Goal: Transaction & Acquisition: Subscribe to service/newsletter

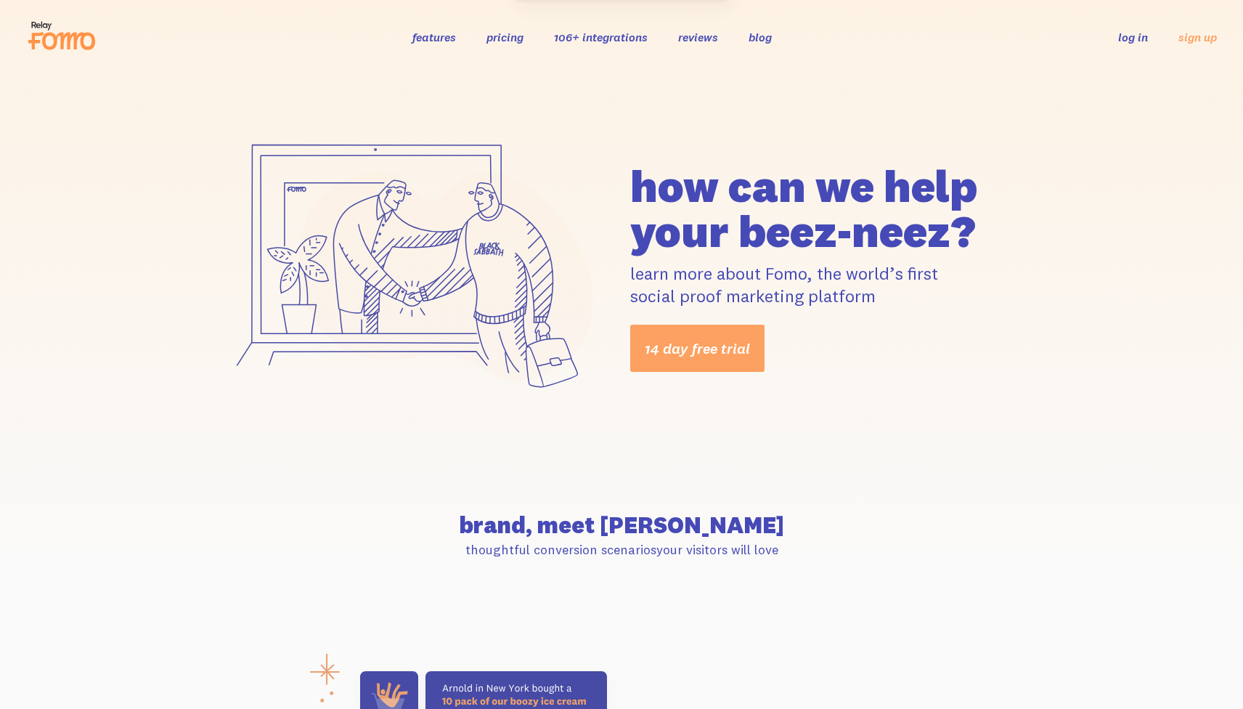
click at [497, 22] on div "features pricing 106+ integrations reviews blog log in sign up log in sign up" at bounding box center [621, 36] width 1191 height 39
click at [499, 33] on link "pricing" at bounding box center [504, 37] width 37 height 15
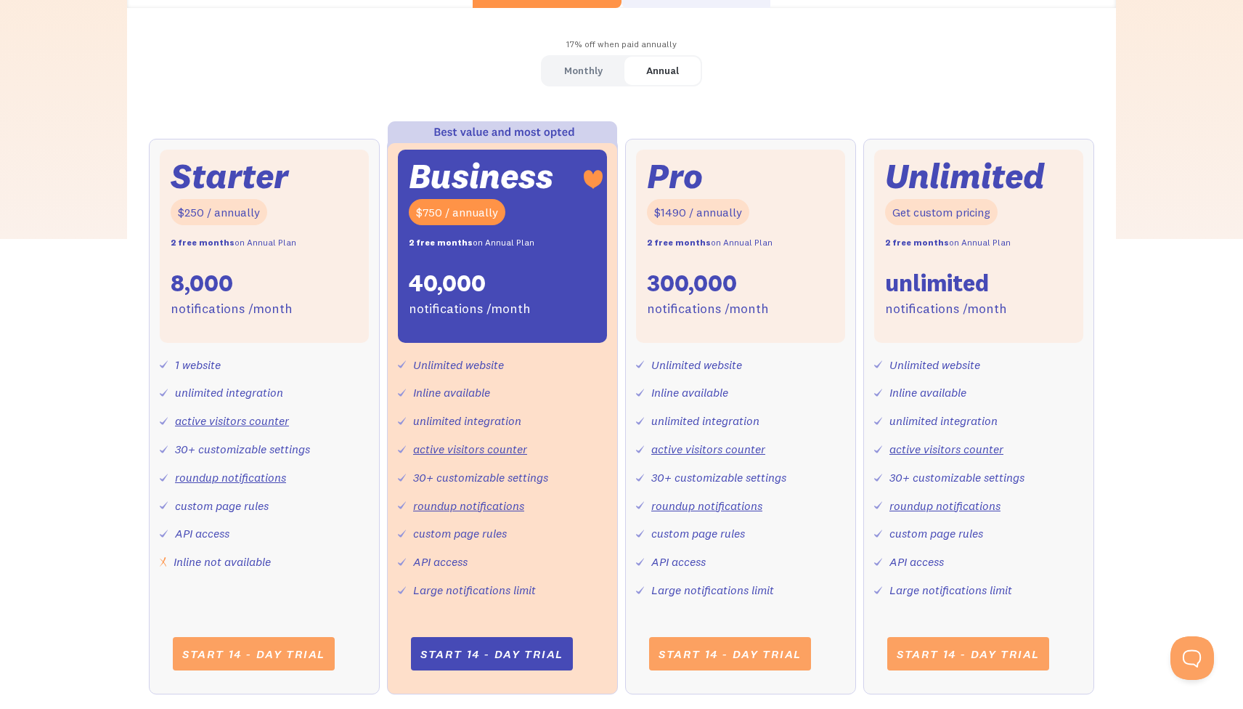
click at [589, 67] on div "Monthly" at bounding box center [583, 70] width 38 height 21
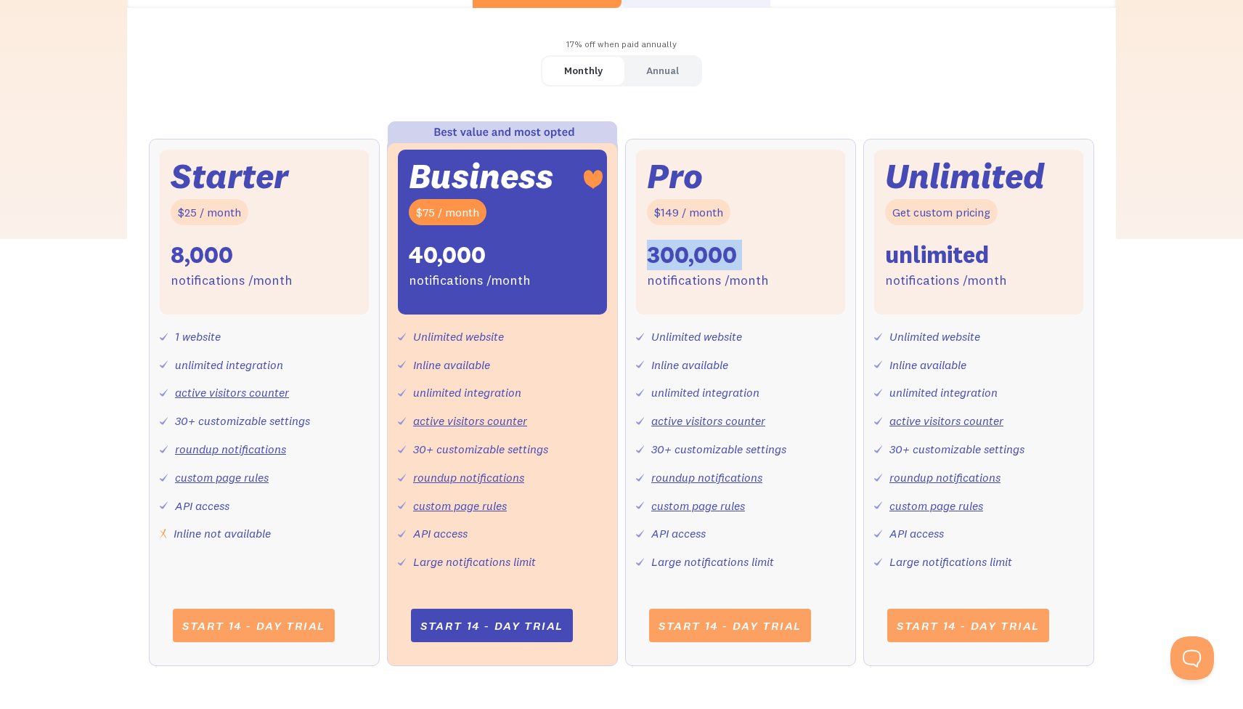
drag, startPoint x: 648, startPoint y: 255, endPoint x: 809, endPoint y: 255, distance: 160.4
click at [809, 255] on div "Pro $149 / month 300,000 notifications /month" at bounding box center [740, 232] width 209 height 165
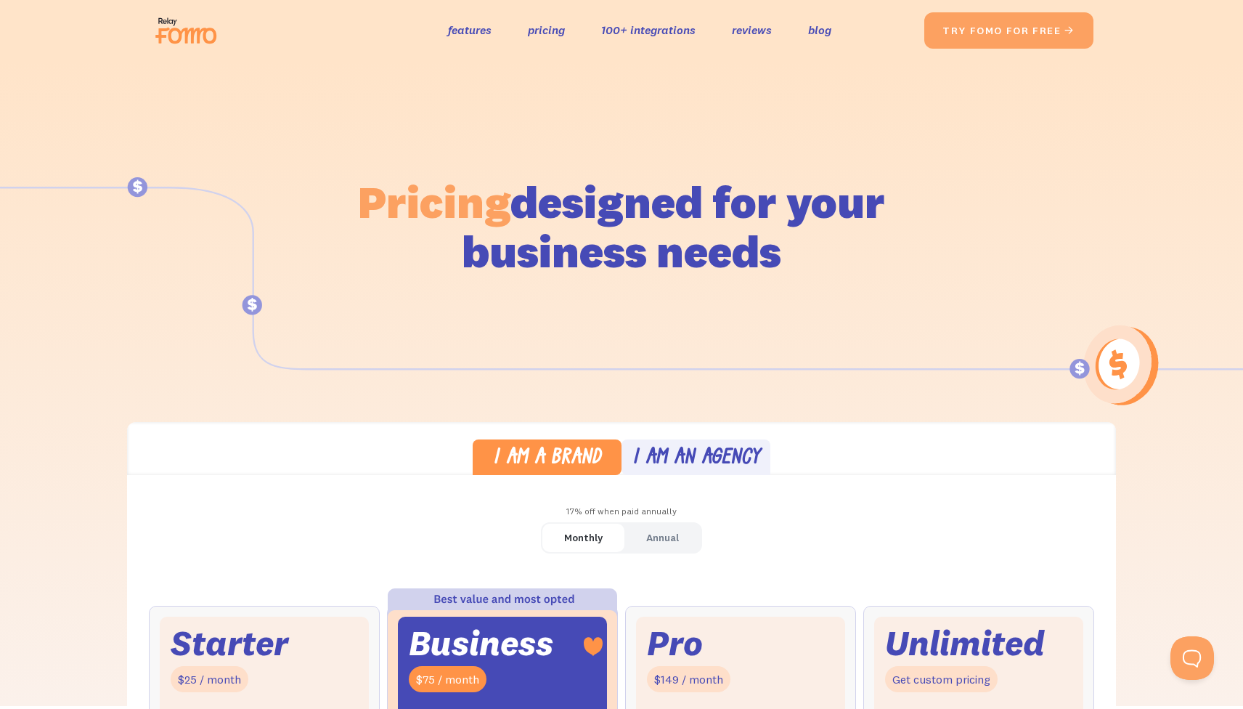
click at [709, 465] on div "I am an agency" at bounding box center [696, 458] width 128 height 21
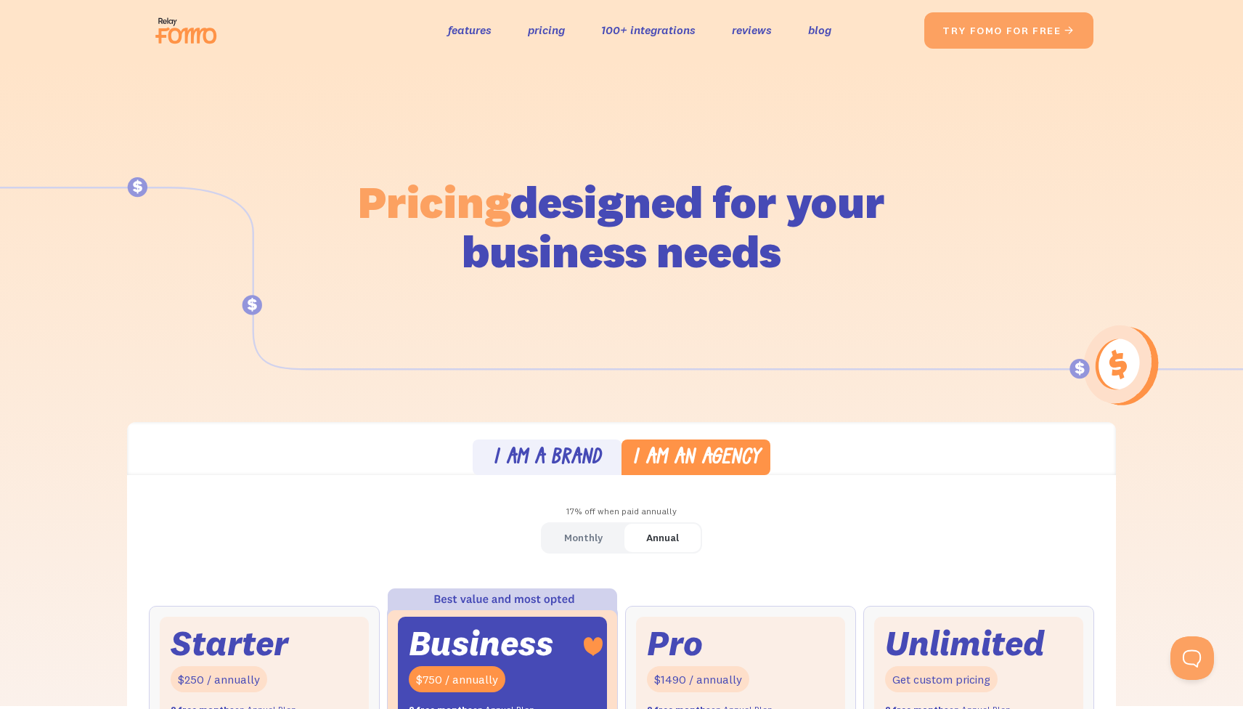
click at [526, 435] on div "I am a brand I am an agency" at bounding box center [621, 448] width 989 height 53
click at [544, 461] on div "I am a brand" at bounding box center [547, 458] width 108 height 21
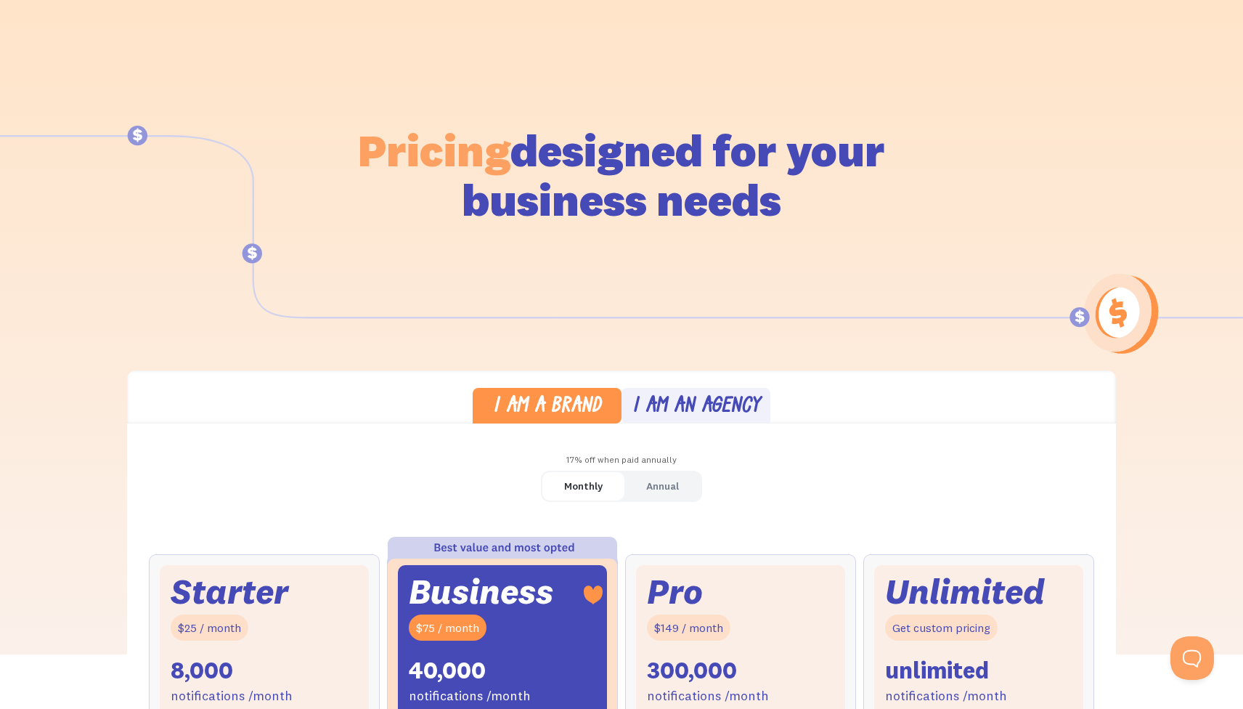
scroll to position [63, 0]
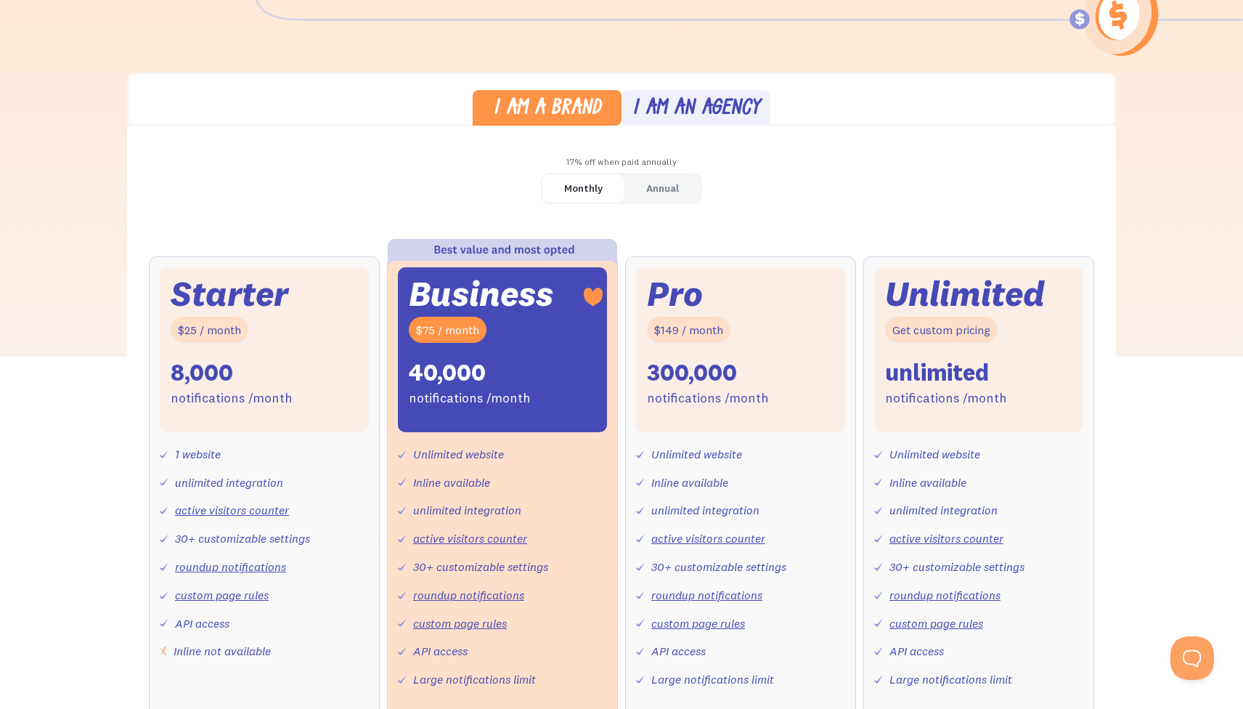
scroll to position [364, 0]
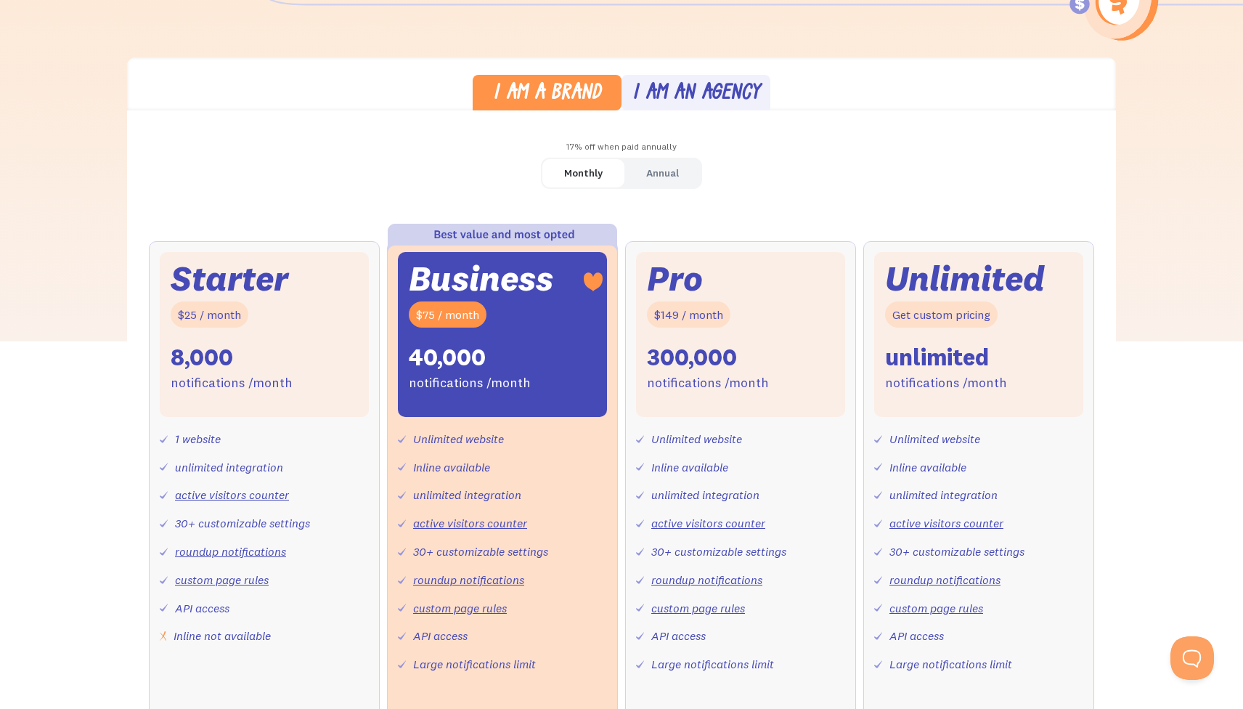
click at [664, 166] on div "Annual" at bounding box center [662, 173] width 33 height 21
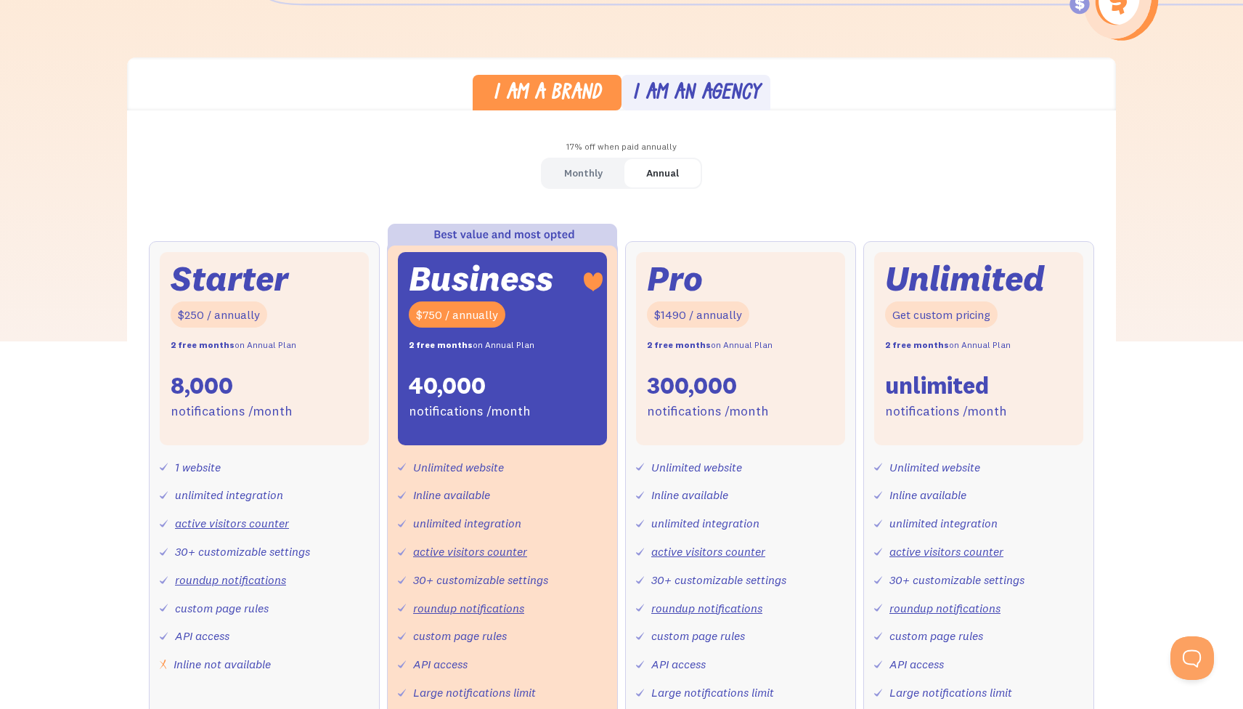
click at [591, 170] on div "Monthly" at bounding box center [583, 173] width 38 height 21
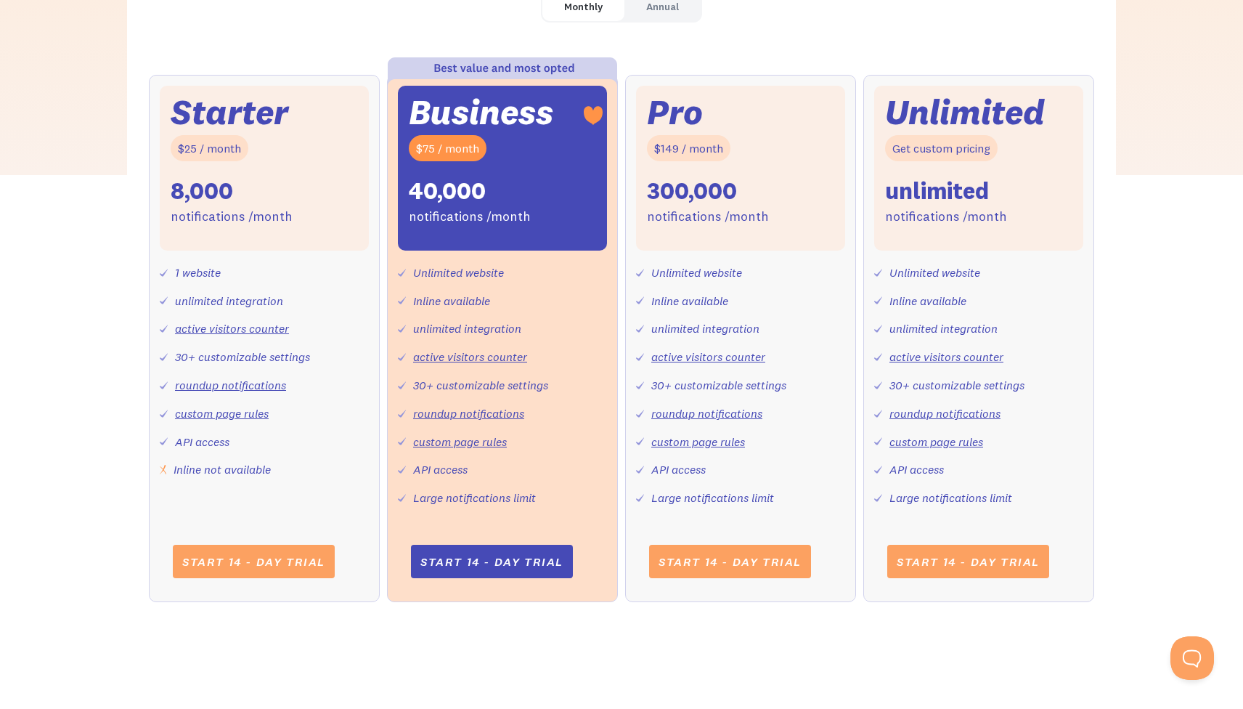
scroll to position [540, 0]
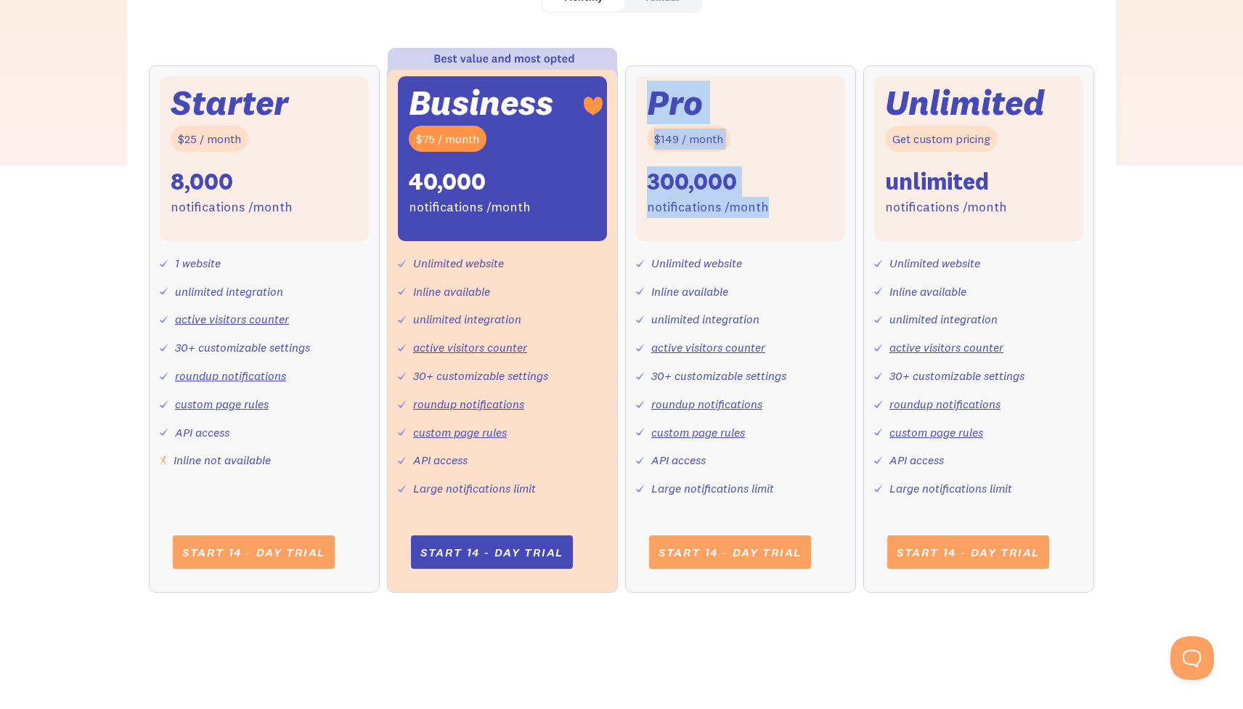
drag, startPoint x: 650, startPoint y: 100, endPoint x: 780, endPoint y: 207, distance: 167.6
click at [780, 207] on div "Pro $149 / month 300,000 notifications /month" at bounding box center [740, 158] width 209 height 165
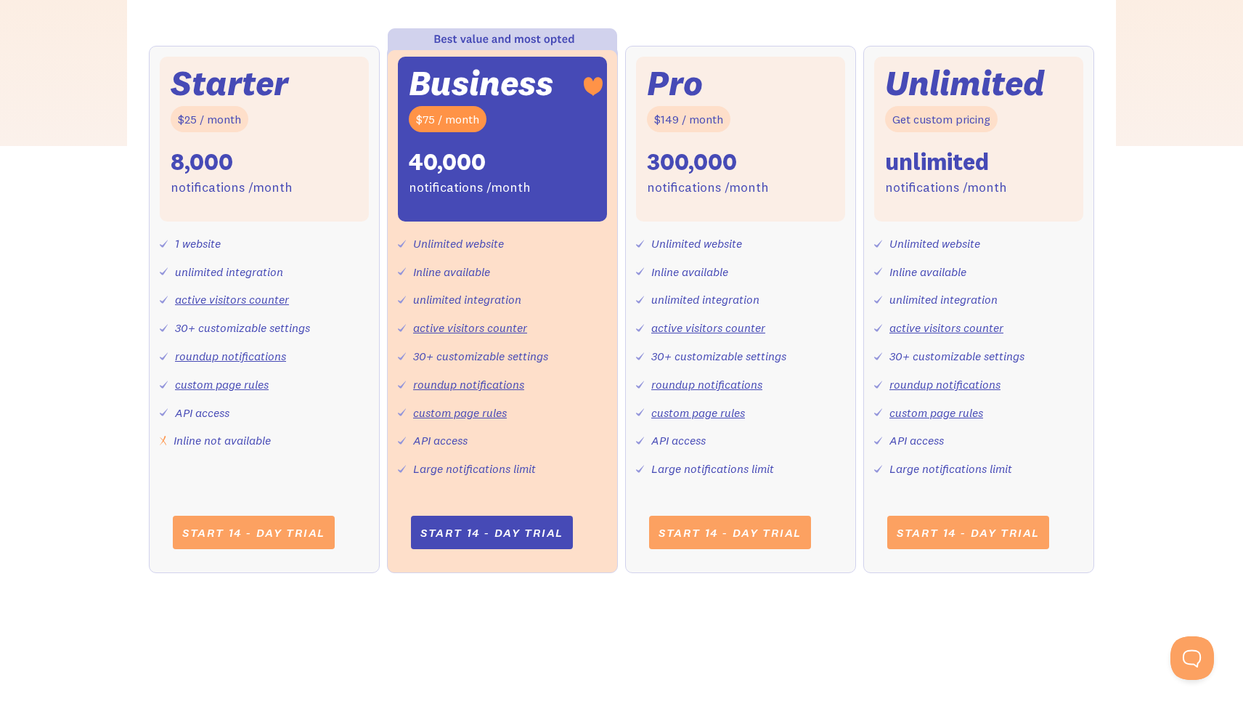
scroll to position [554, 0]
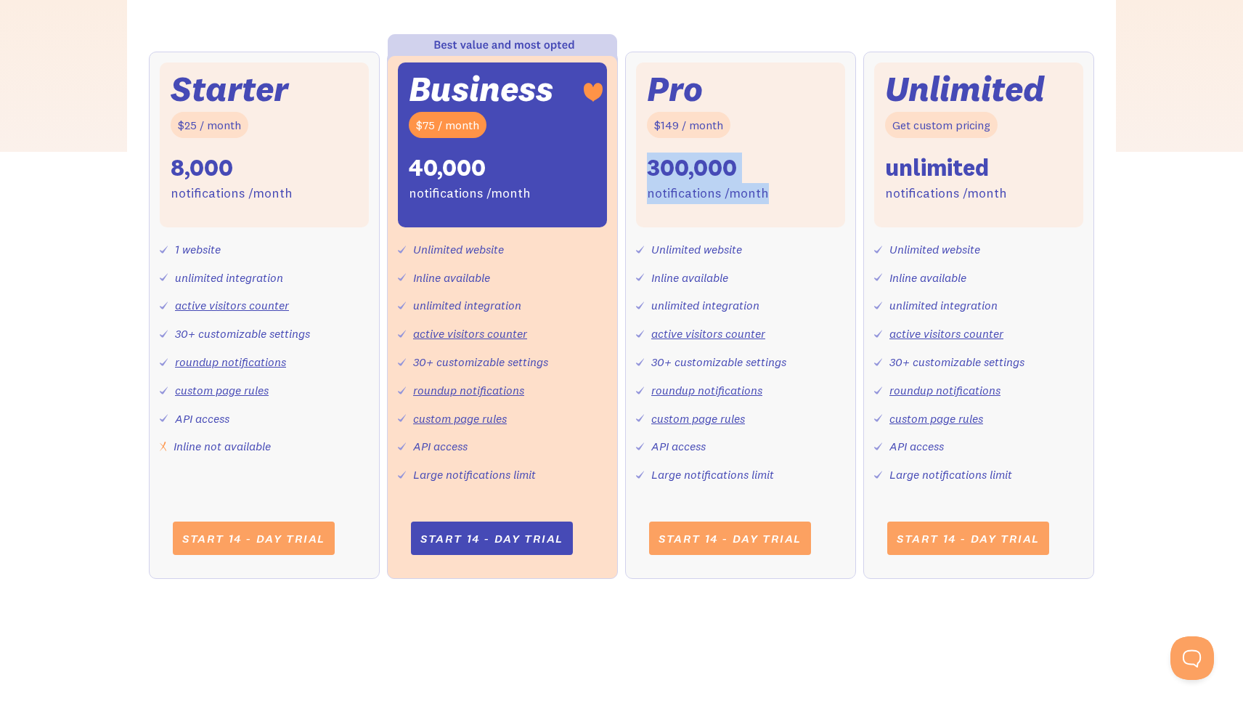
drag, startPoint x: 651, startPoint y: 167, endPoint x: 789, endPoint y: 208, distance: 144.0
click at [789, 208] on div "Pro $149 / month 300,000 notifications /month" at bounding box center [740, 144] width 209 height 165
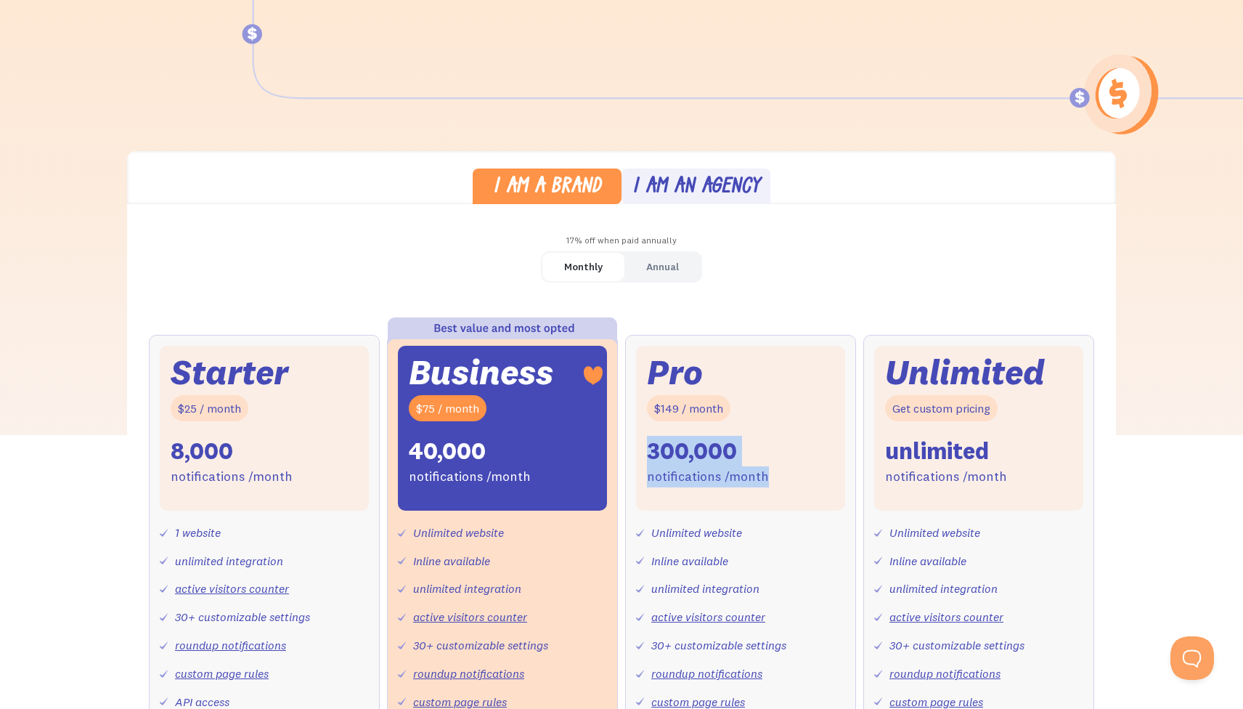
scroll to position [187, 0]
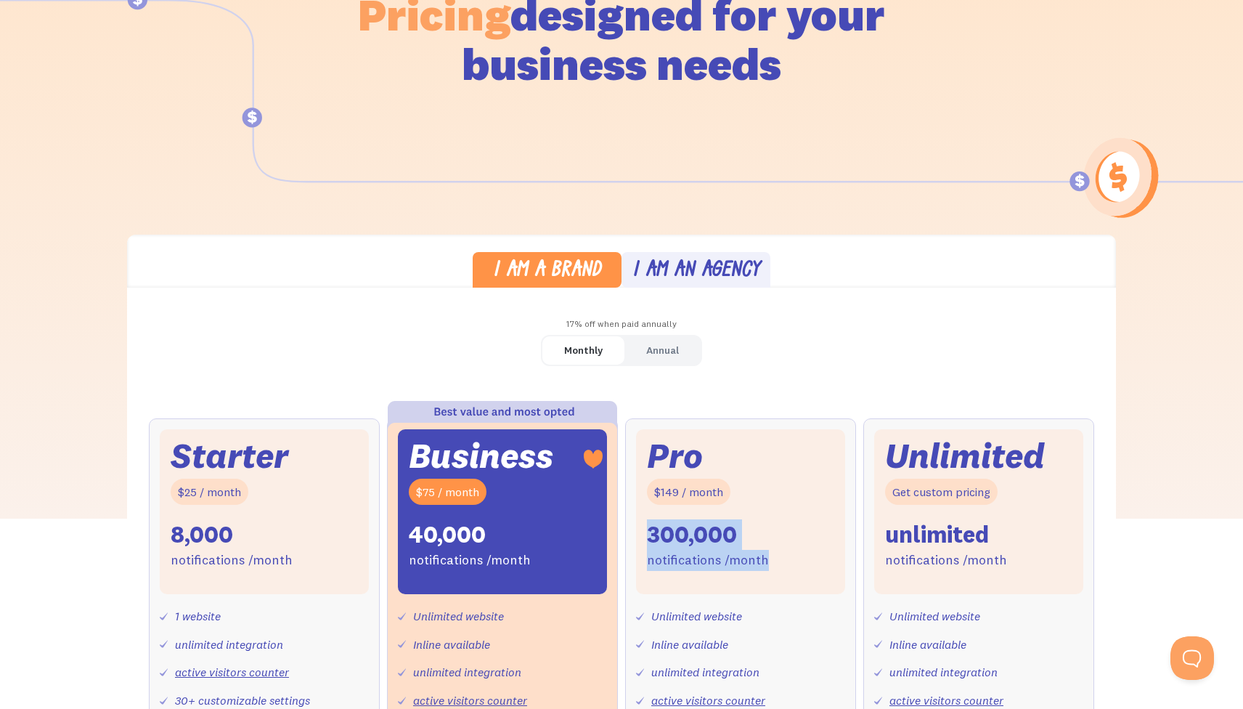
click at [796, 319] on div "17% off when paid annually" at bounding box center [621, 324] width 989 height 21
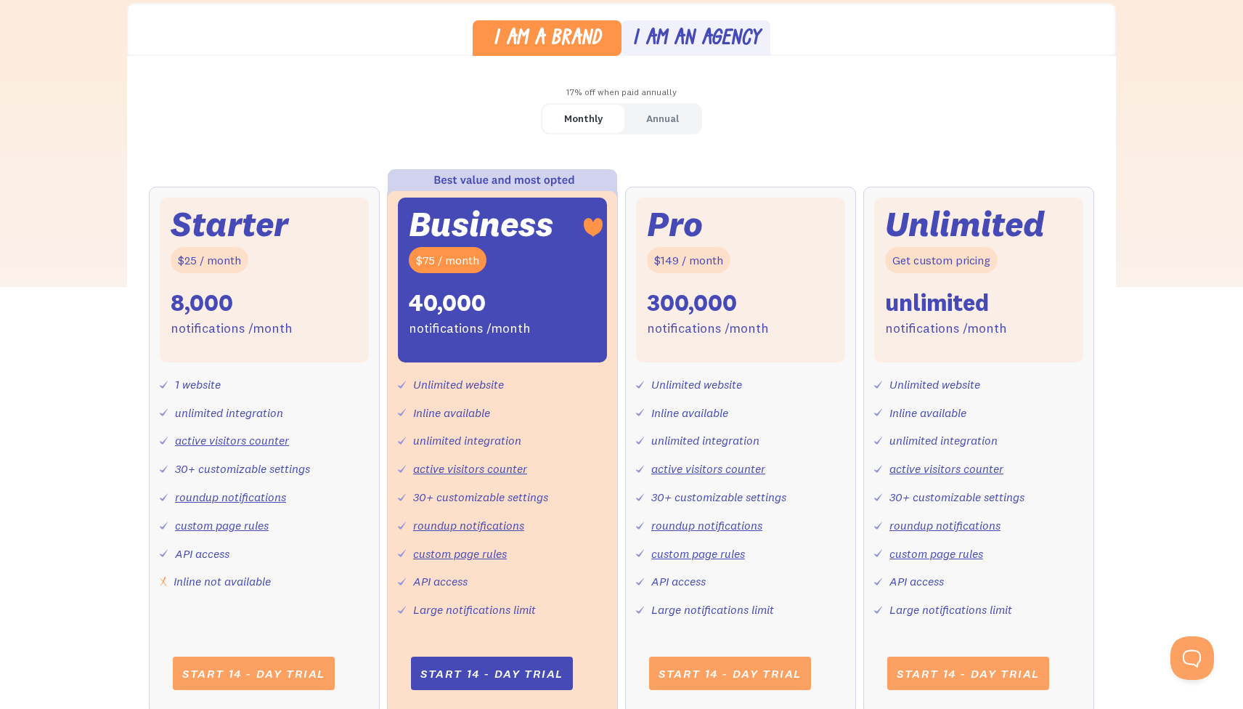
scroll to position [437, 0]
